Goal: Task Accomplishment & Management: Manage account settings

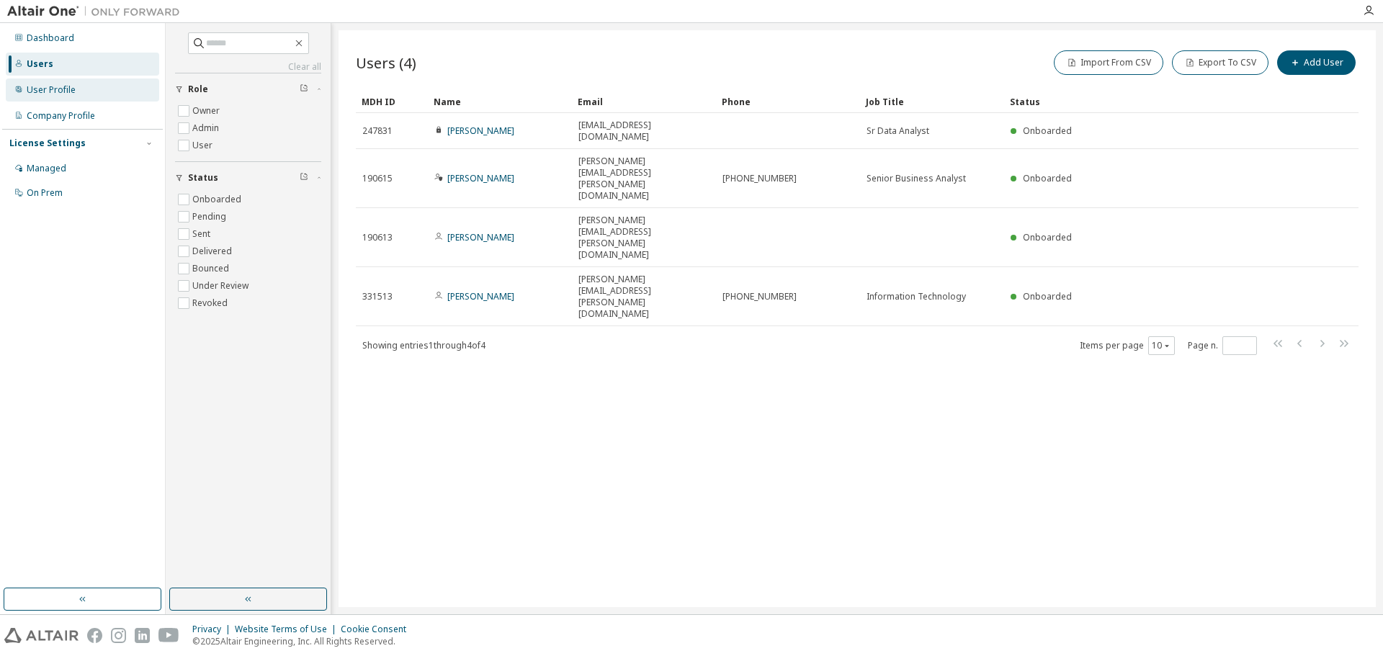
click at [48, 97] on div "User Profile" at bounding box center [82, 90] width 153 height 23
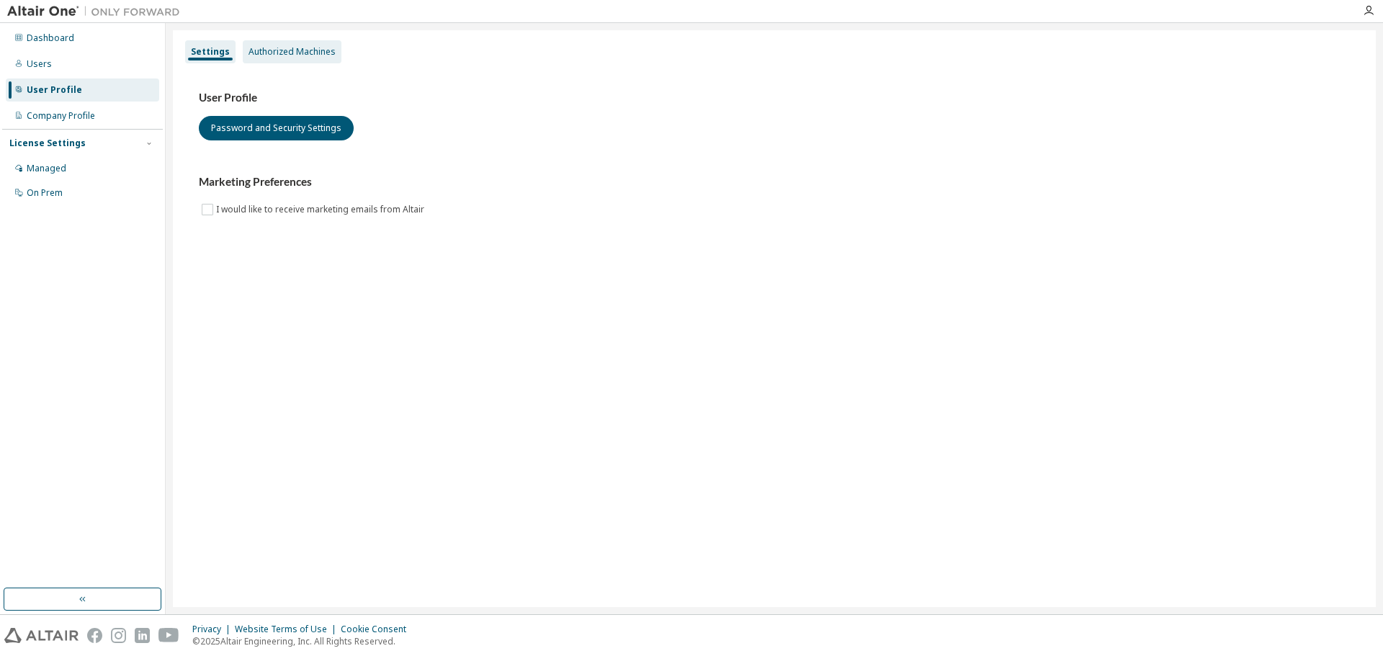
click at [282, 46] on div "Authorized Machines" at bounding box center [292, 52] width 87 height 12
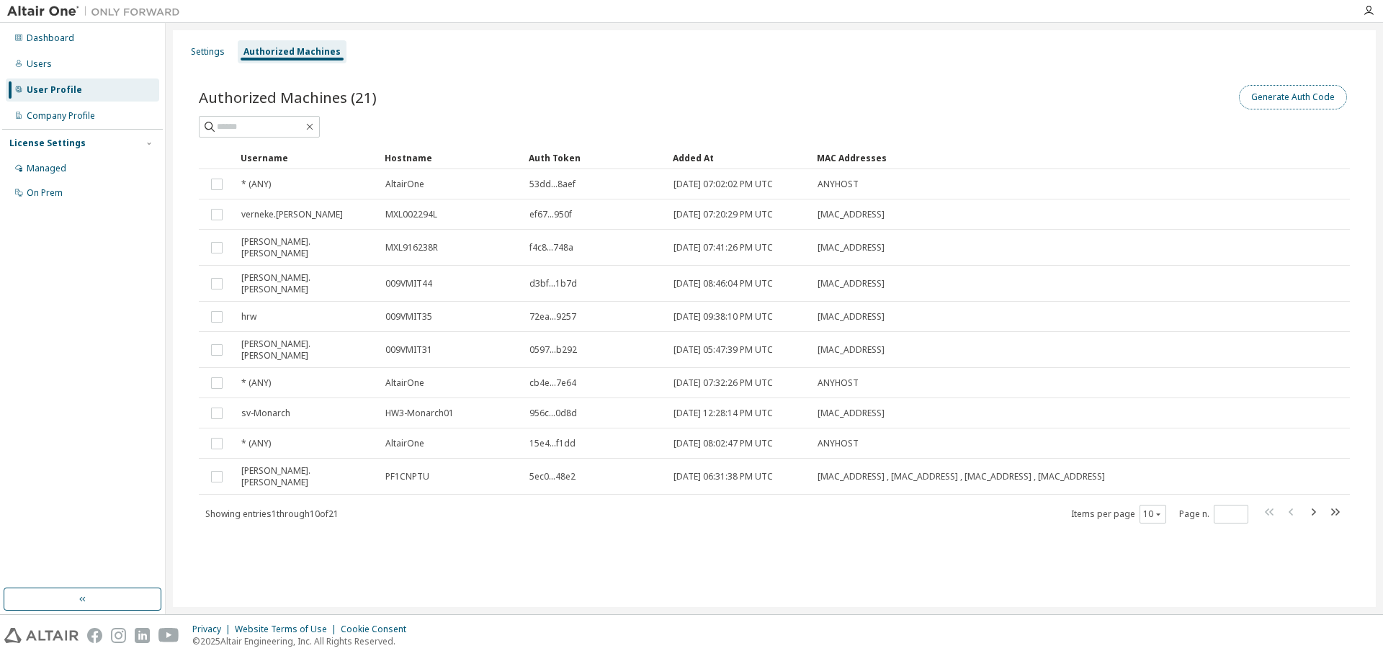
click at [1273, 99] on button "Generate Auth Code" at bounding box center [1293, 97] width 108 height 24
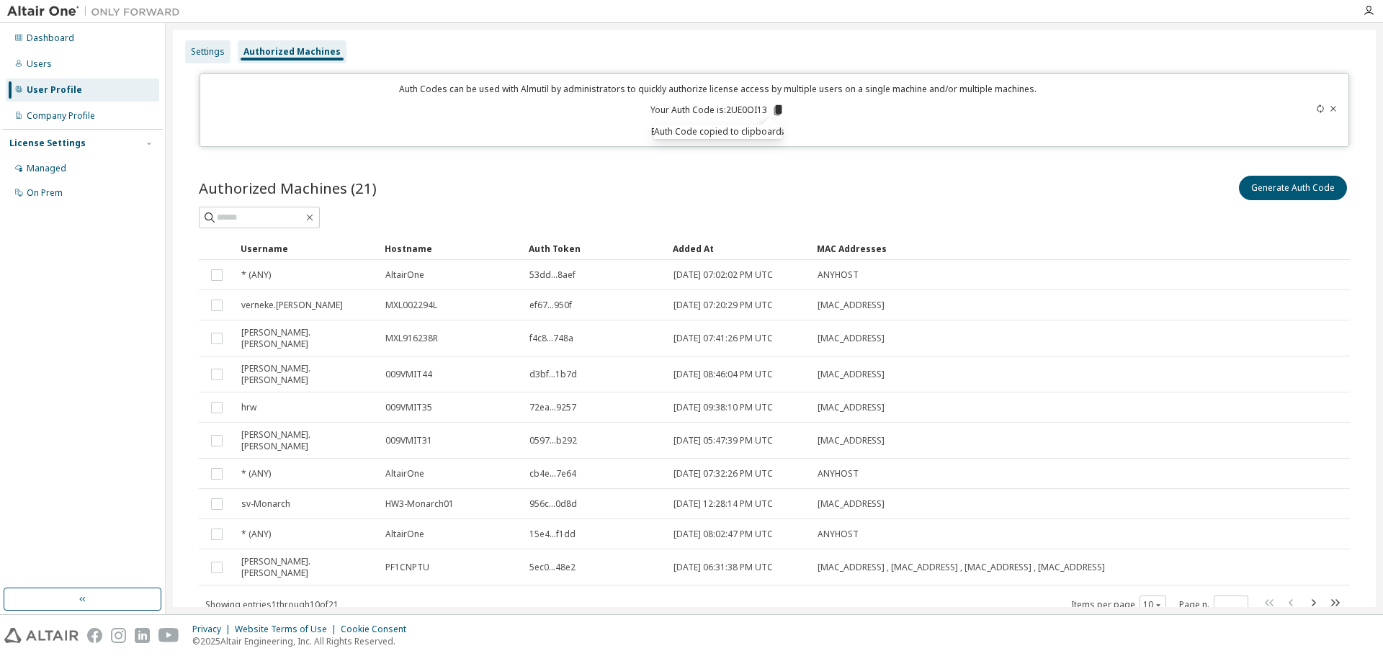
click at [206, 58] on div "Settings" at bounding box center [207, 51] width 45 height 23
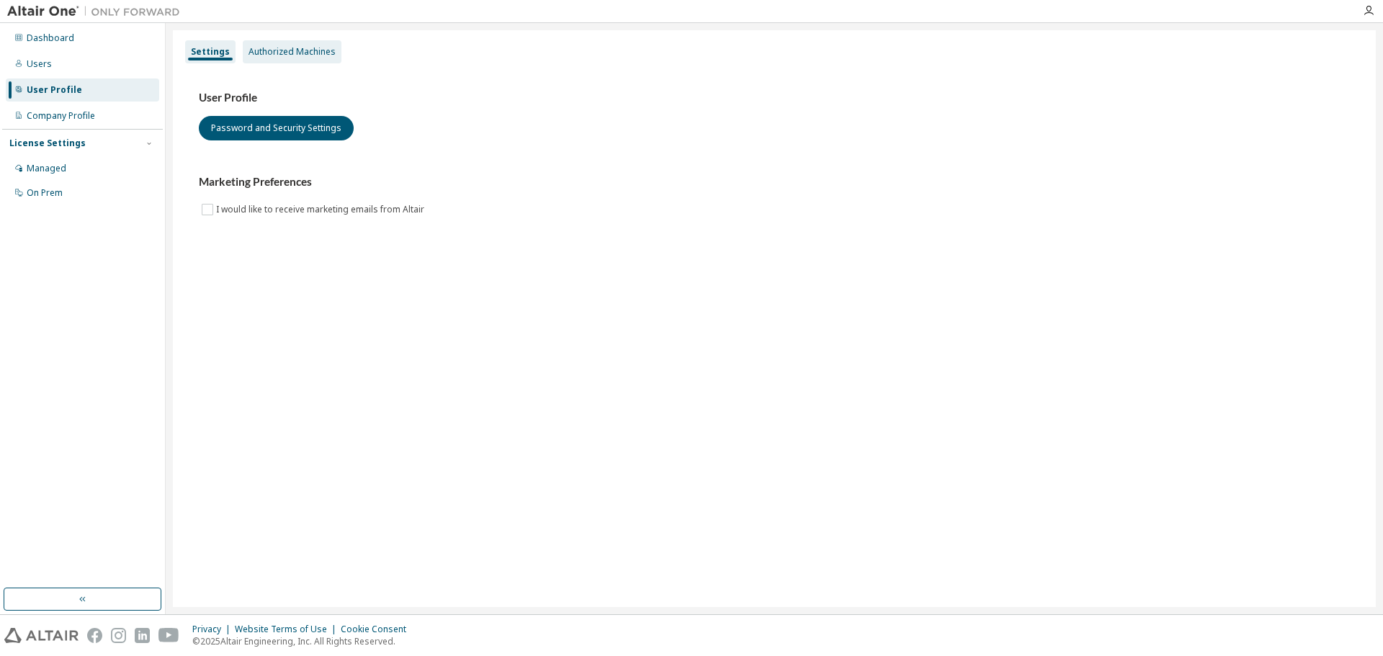
click at [287, 55] on div "Authorized Machines" at bounding box center [292, 52] width 87 height 12
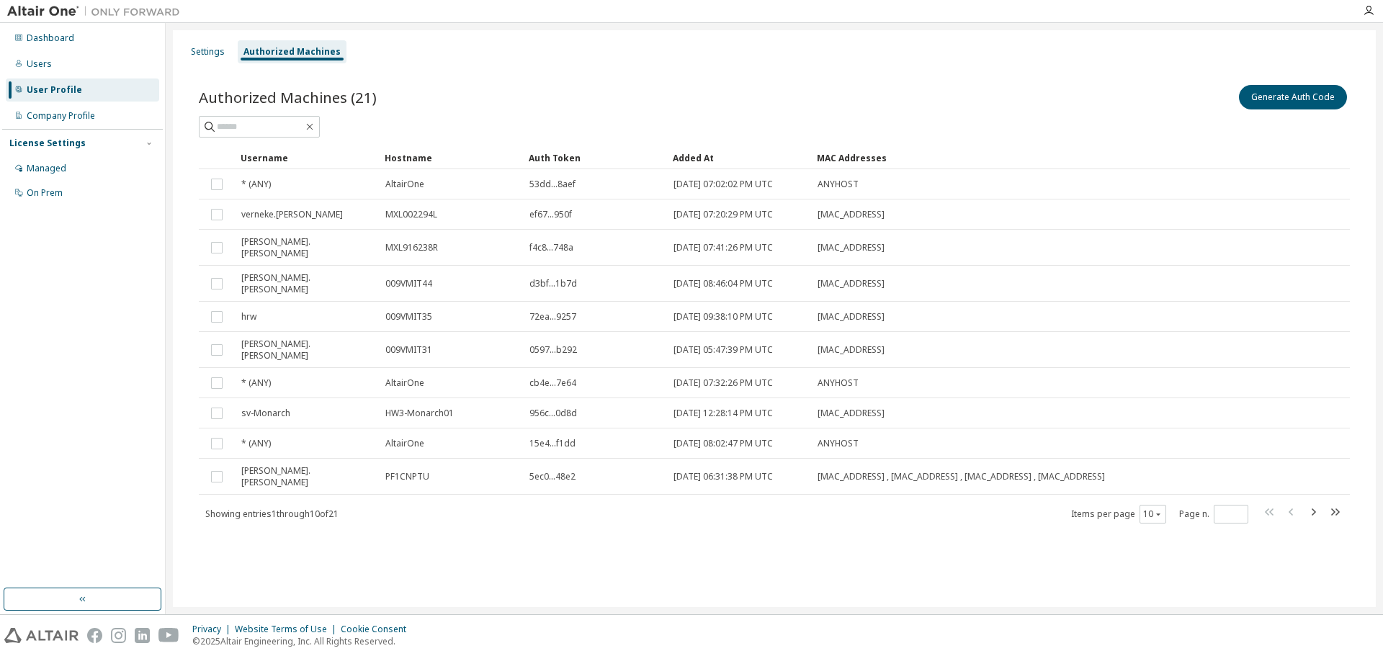
click at [253, 155] on div "Username" at bounding box center [307, 157] width 133 height 23
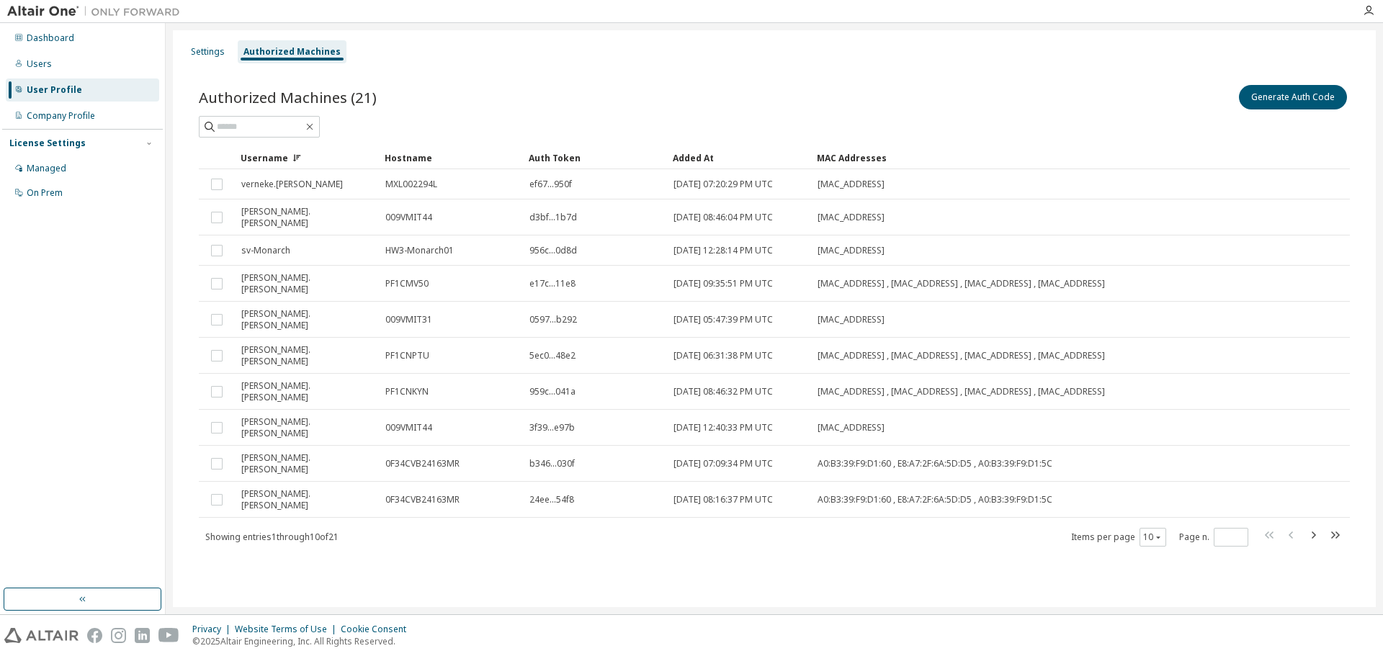
click at [295, 159] on icon at bounding box center [297, 157] width 9 height 9
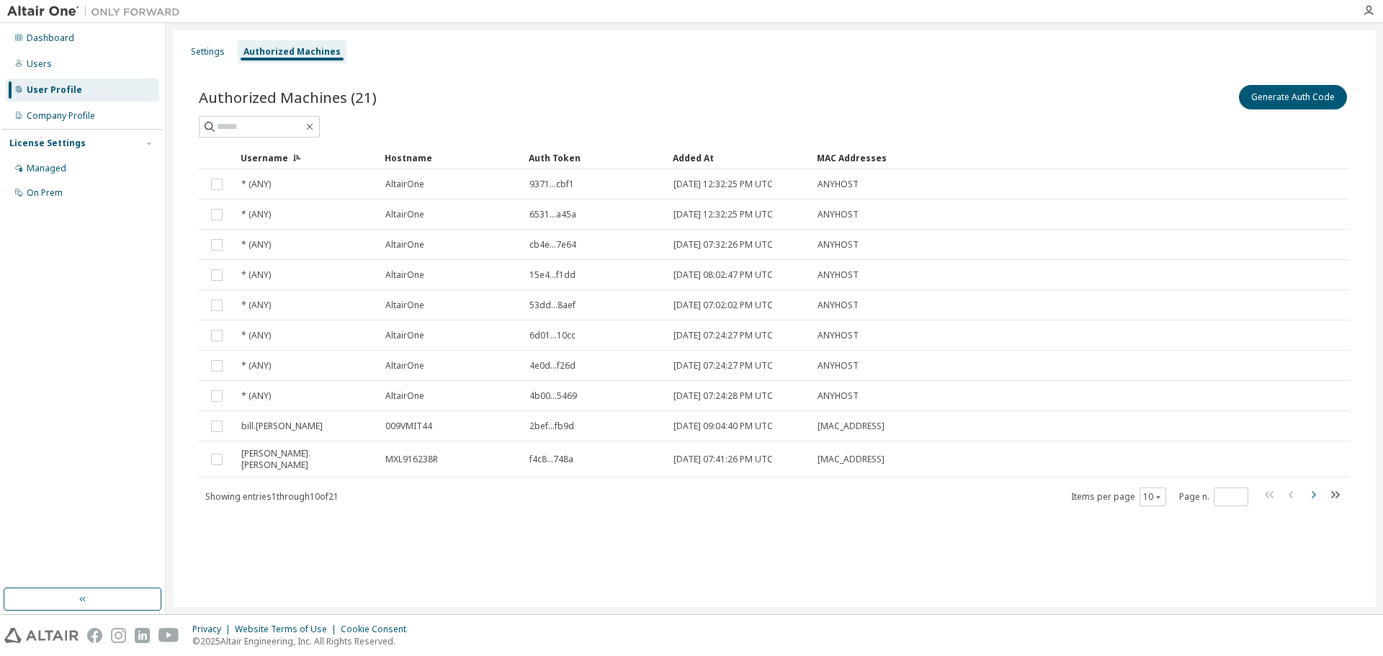
click at [1316, 494] on icon "button" at bounding box center [1313, 494] width 17 height 17
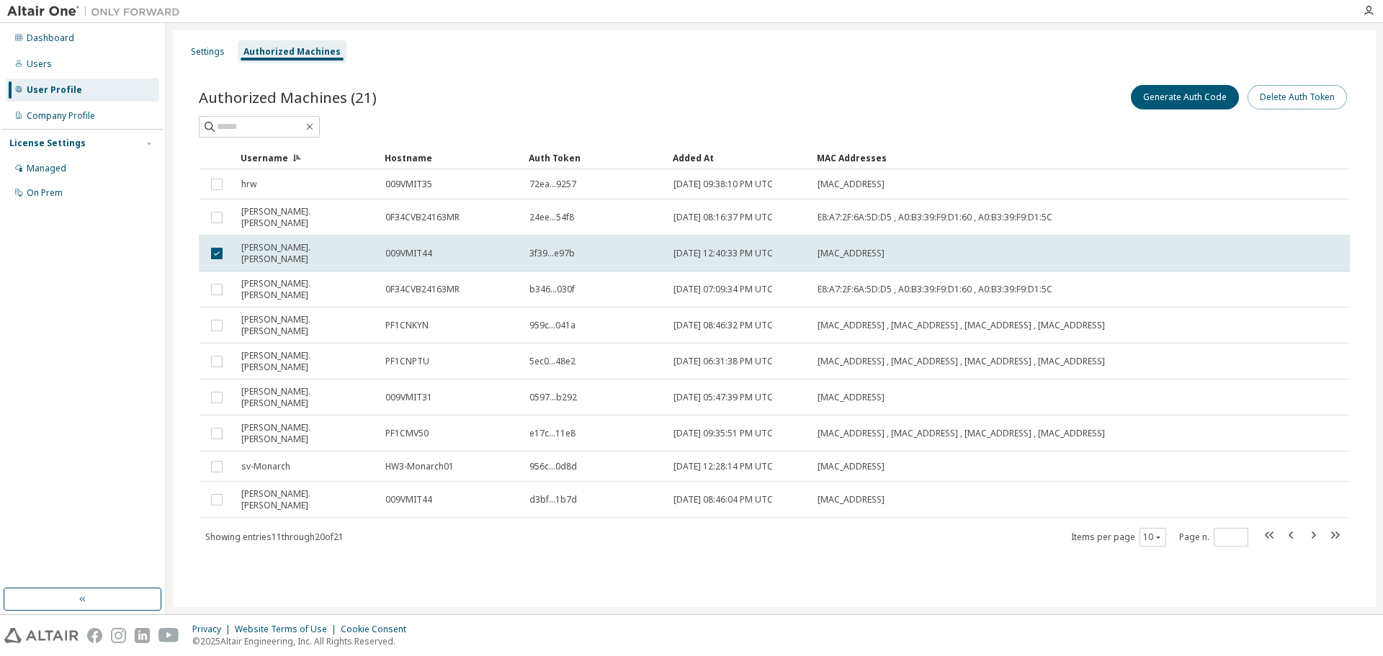
click at [1302, 104] on button "Delete Auth Token" at bounding box center [1297, 97] width 99 height 24
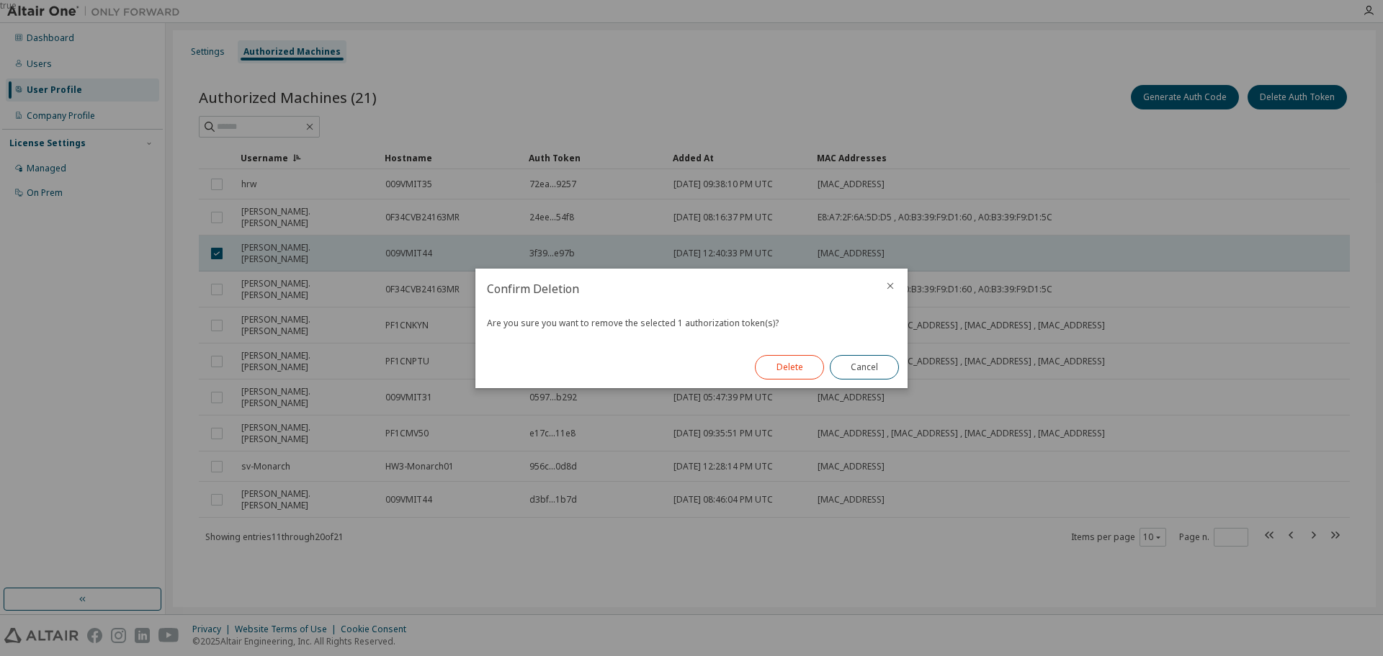
click at [792, 372] on button "Delete" at bounding box center [789, 367] width 69 height 24
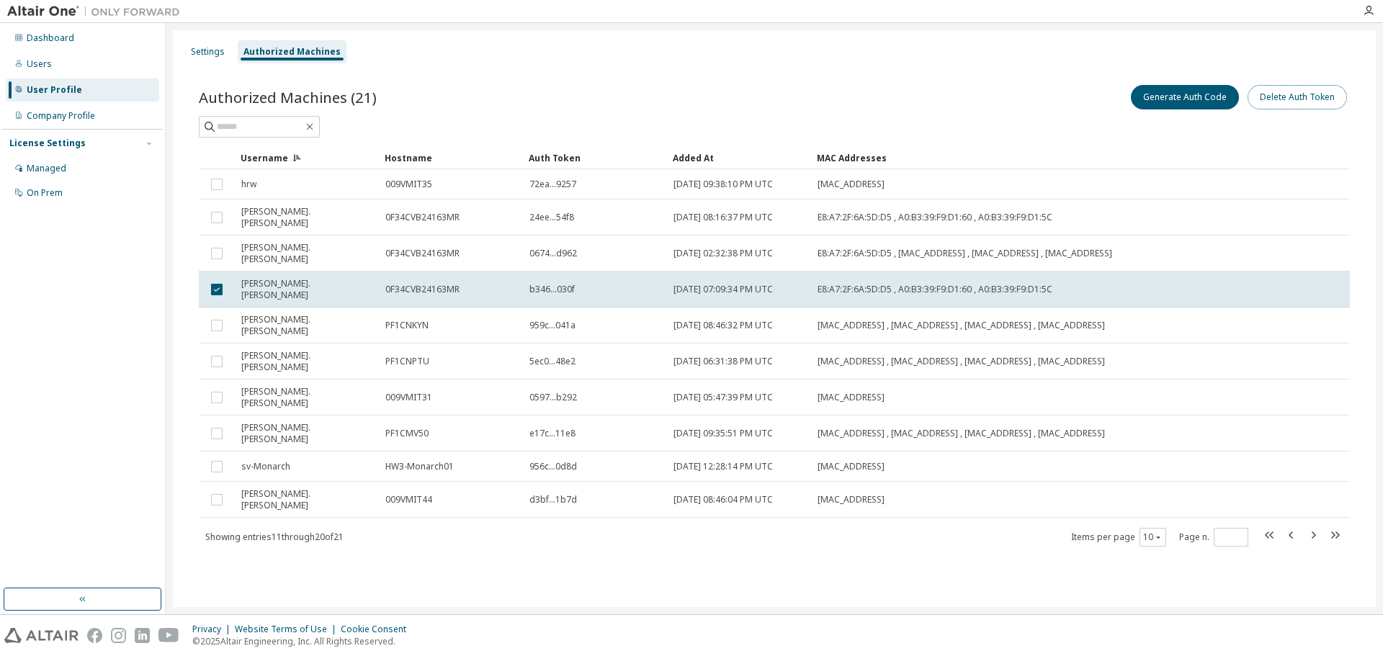
click at [1297, 92] on button "Delete Auth Token" at bounding box center [1297, 97] width 99 height 24
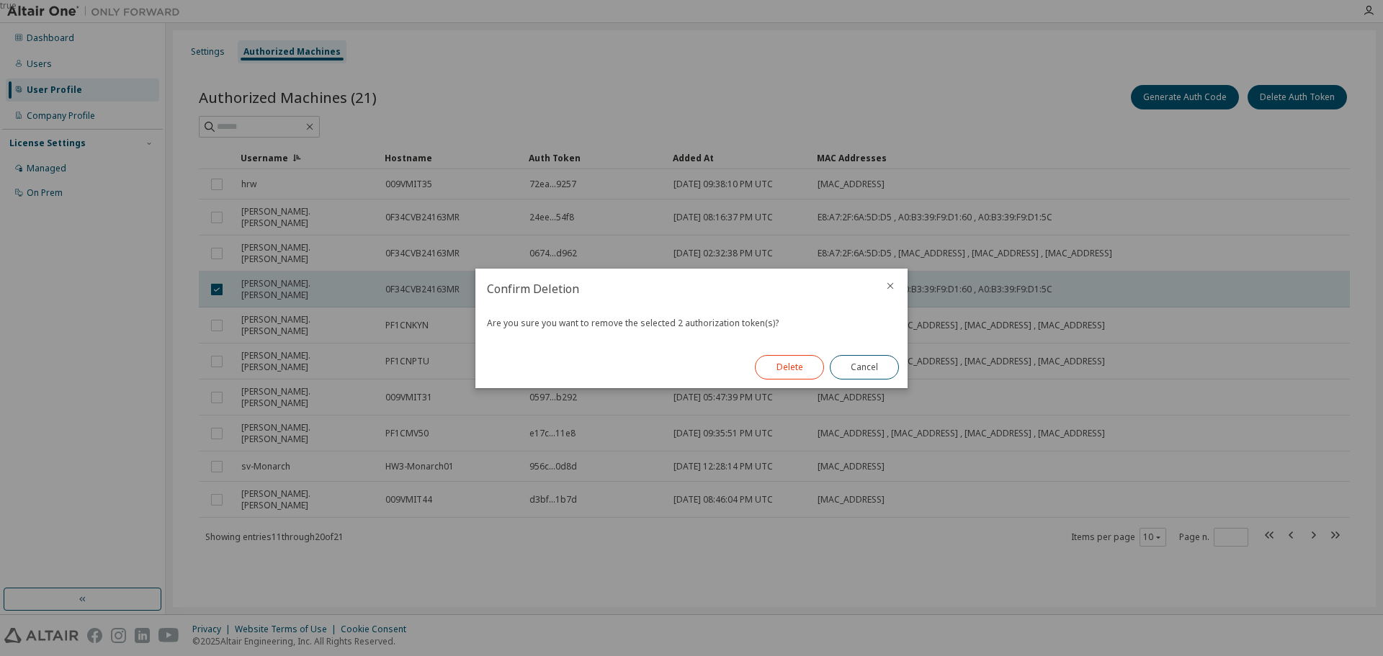
click at [769, 374] on button "Delete" at bounding box center [789, 367] width 69 height 24
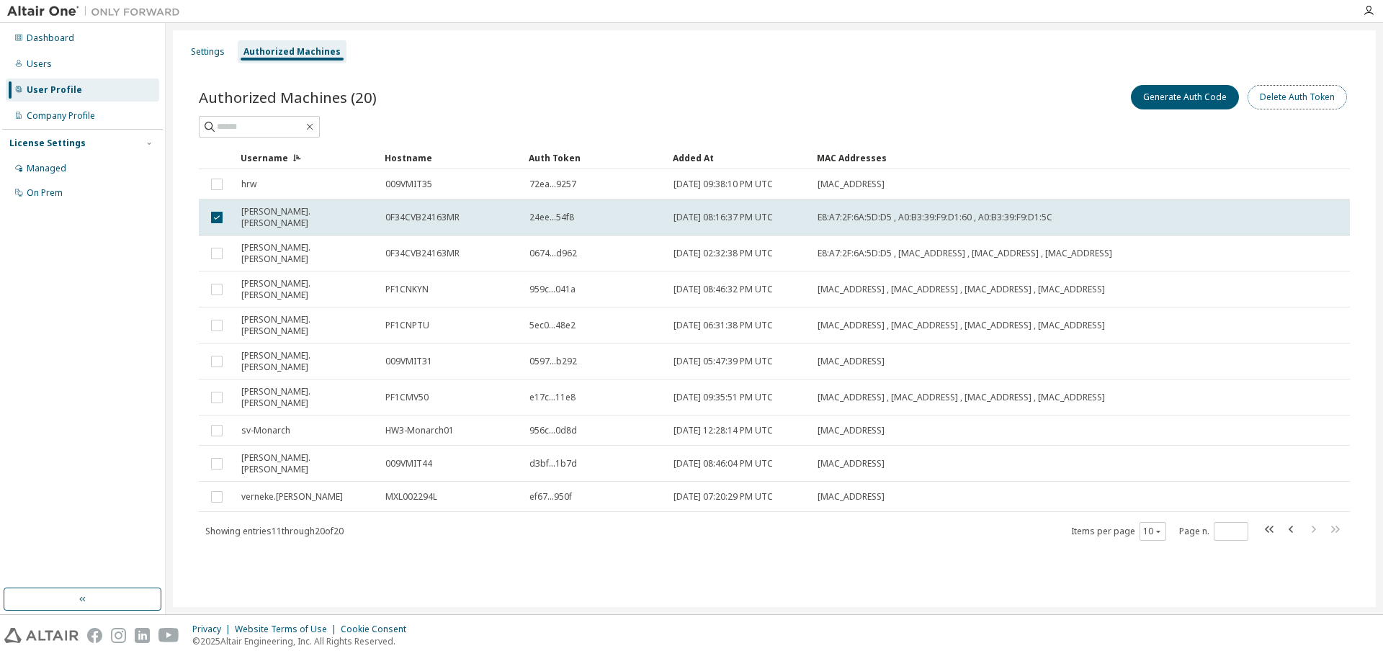
click at [1272, 100] on button "Delete Auth Token" at bounding box center [1297, 97] width 99 height 24
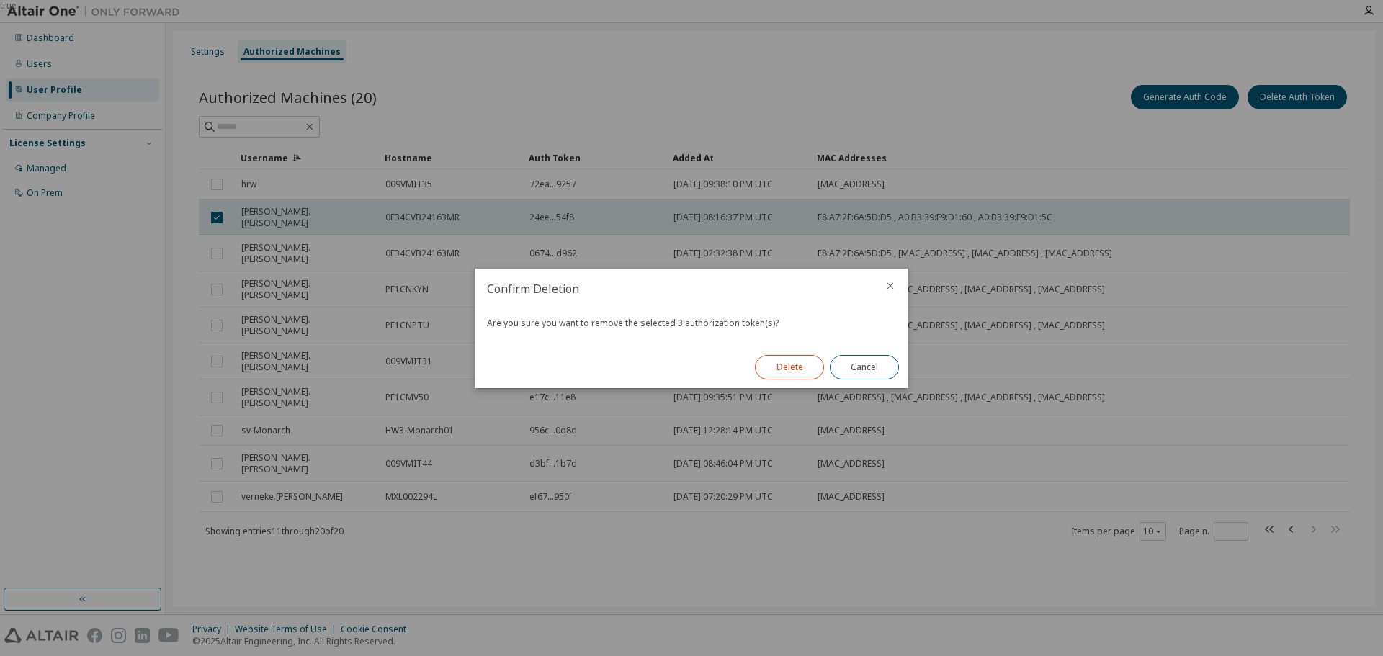
click at [775, 372] on button "Delete" at bounding box center [789, 367] width 69 height 24
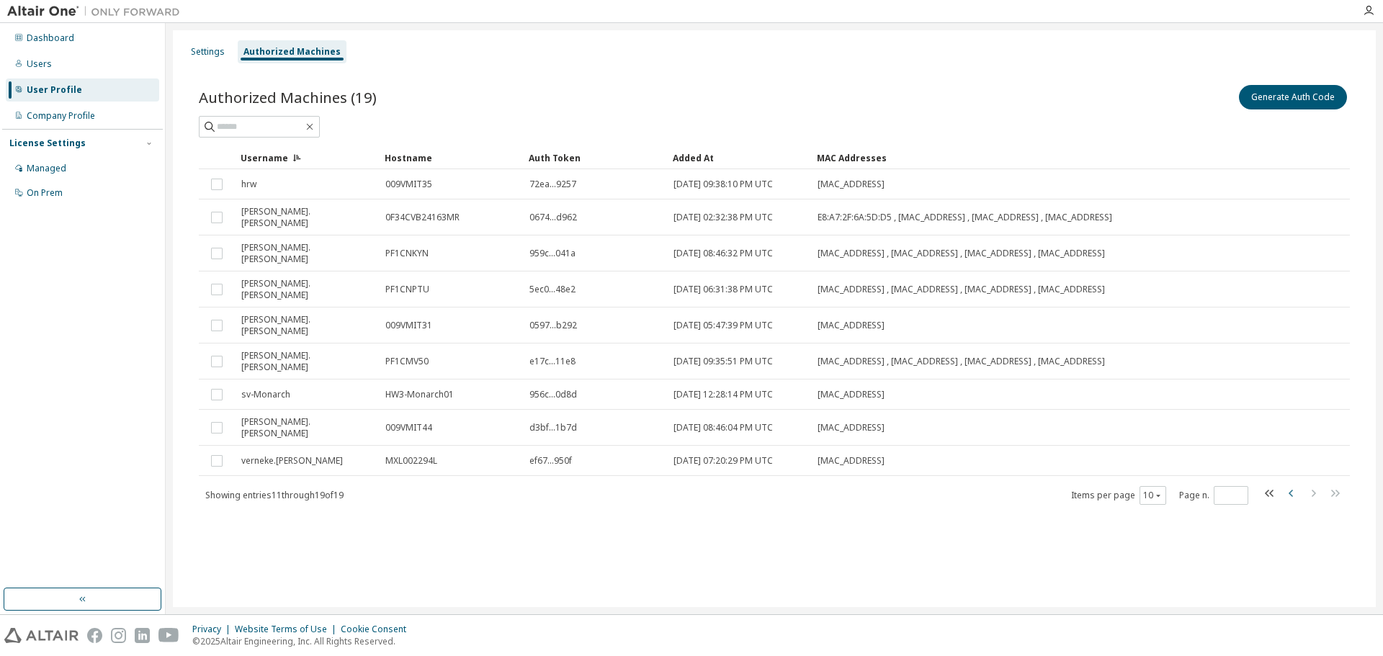
click at [1291, 485] on icon "button" at bounding box center [1291, 493] width 17 height 17
type input "*"
